Goal: Navigation & Orientation: Find specific page/section

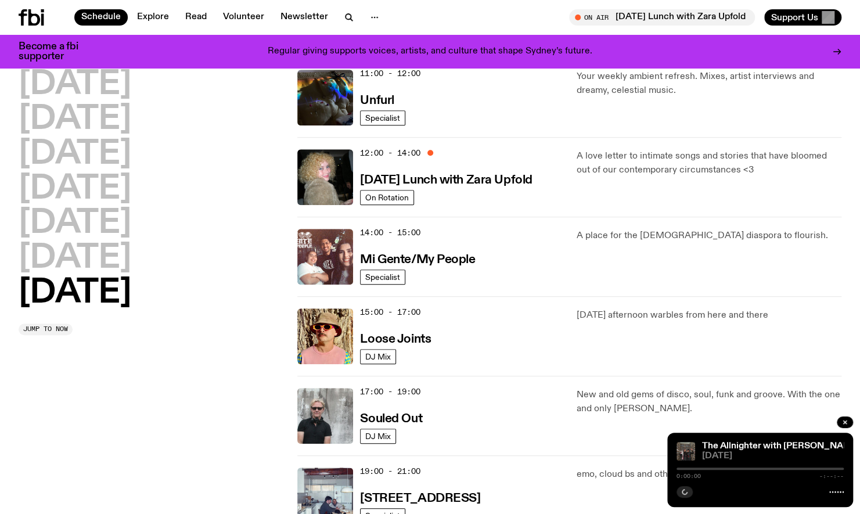
scroll to position [440, 0]
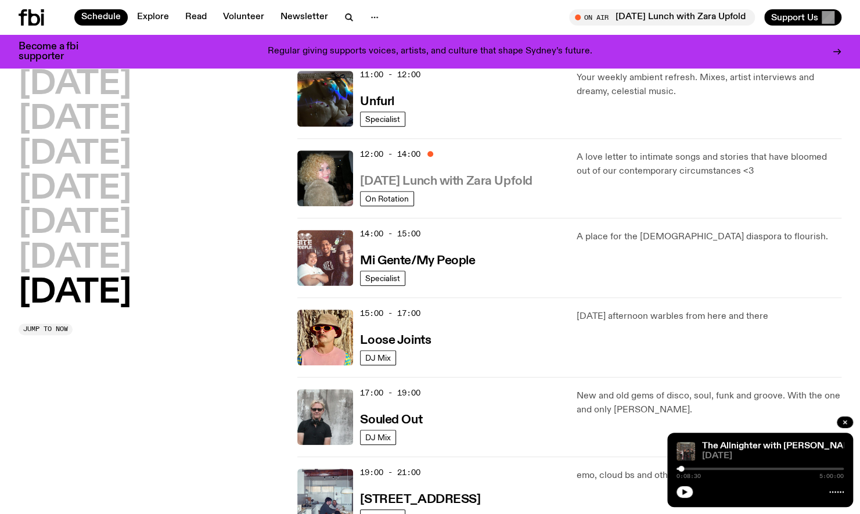
click at [497, 180] on h3 "[DATE] Lunch with Zara Upfold" at bounding box center [446, 181] width 172 height 12
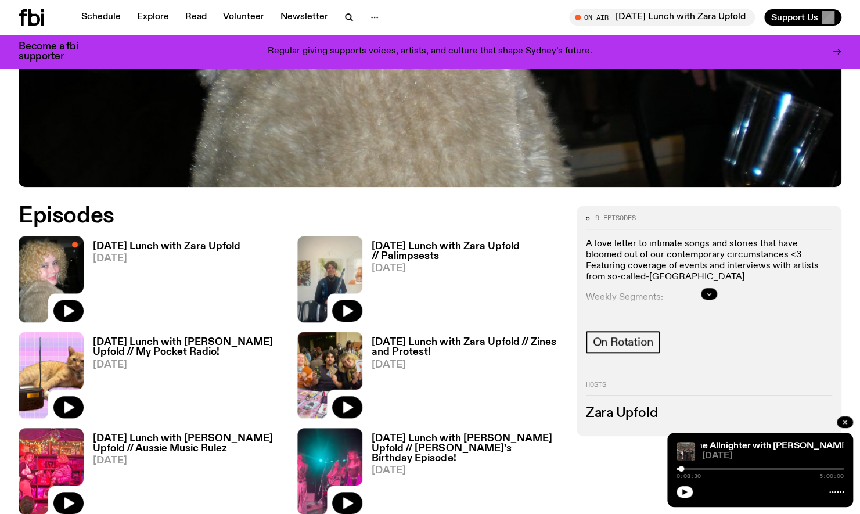
scroll to position [440, 0]
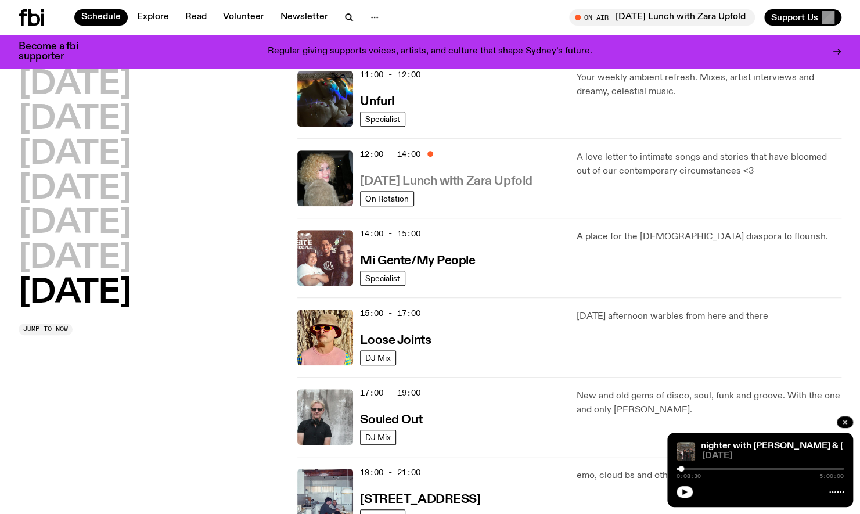
click at [496, 177] on h3 "[DATE] Lunch with Zara Upfold" at bounding box center [446, 181] width 172 height 12
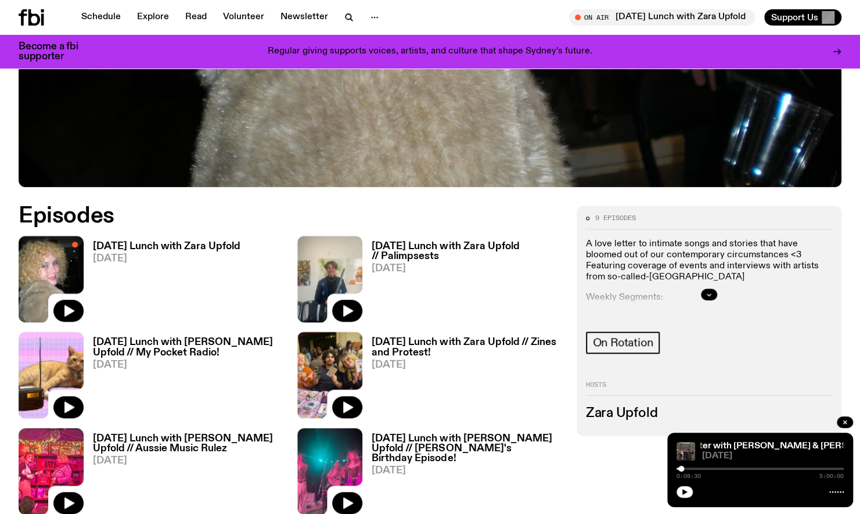
scroll to position [440, 0]
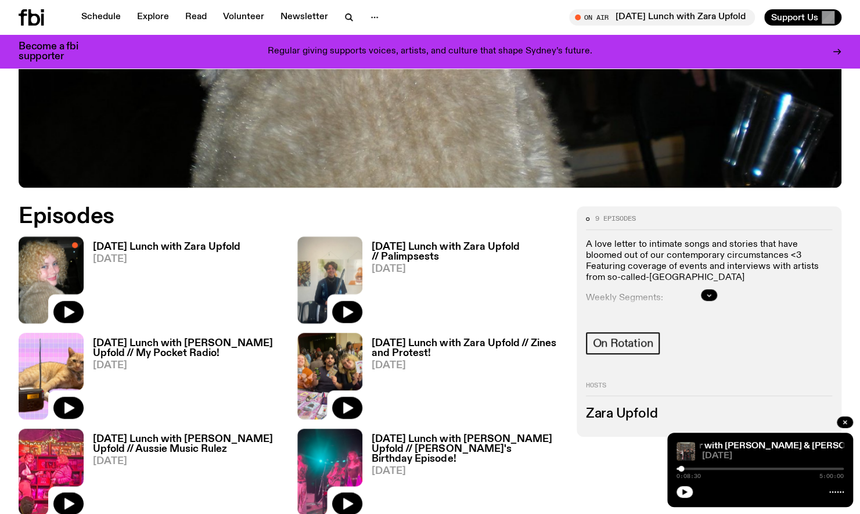
click at [142, 273] on link "[DATE] Lunch with Zara Upfold [DATE]" at bounding box center [162, 282] width 157 height 81
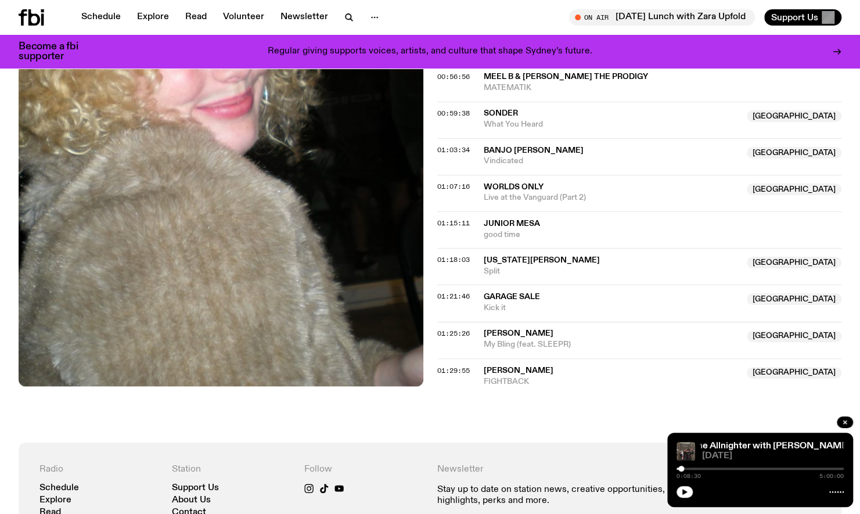
scroll to position [923, 0]
